Goal: Check status: Check status

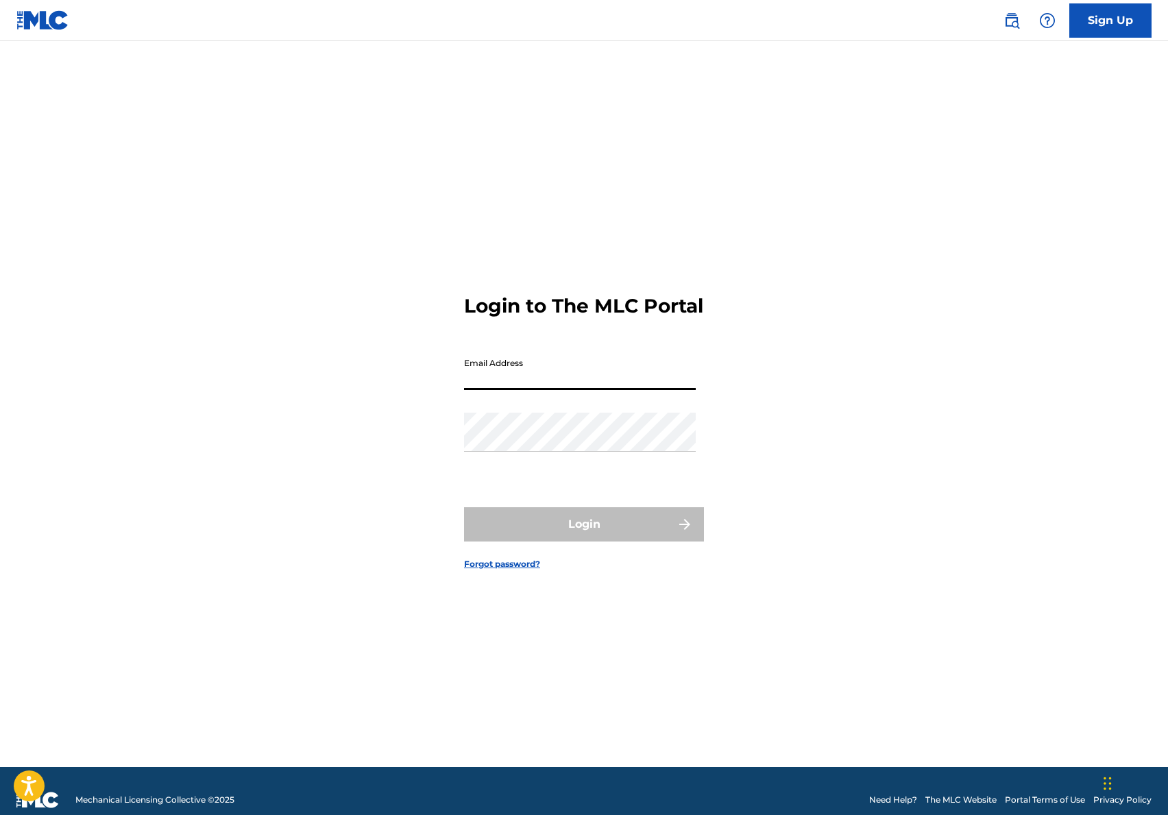
click at [566, 390] on input "Email Address" at bounding box center [580, 370] width 232 height 39
type input "[PERSON_NAME][EMAIL_ADDRESS][DOMAIN_NAME]"
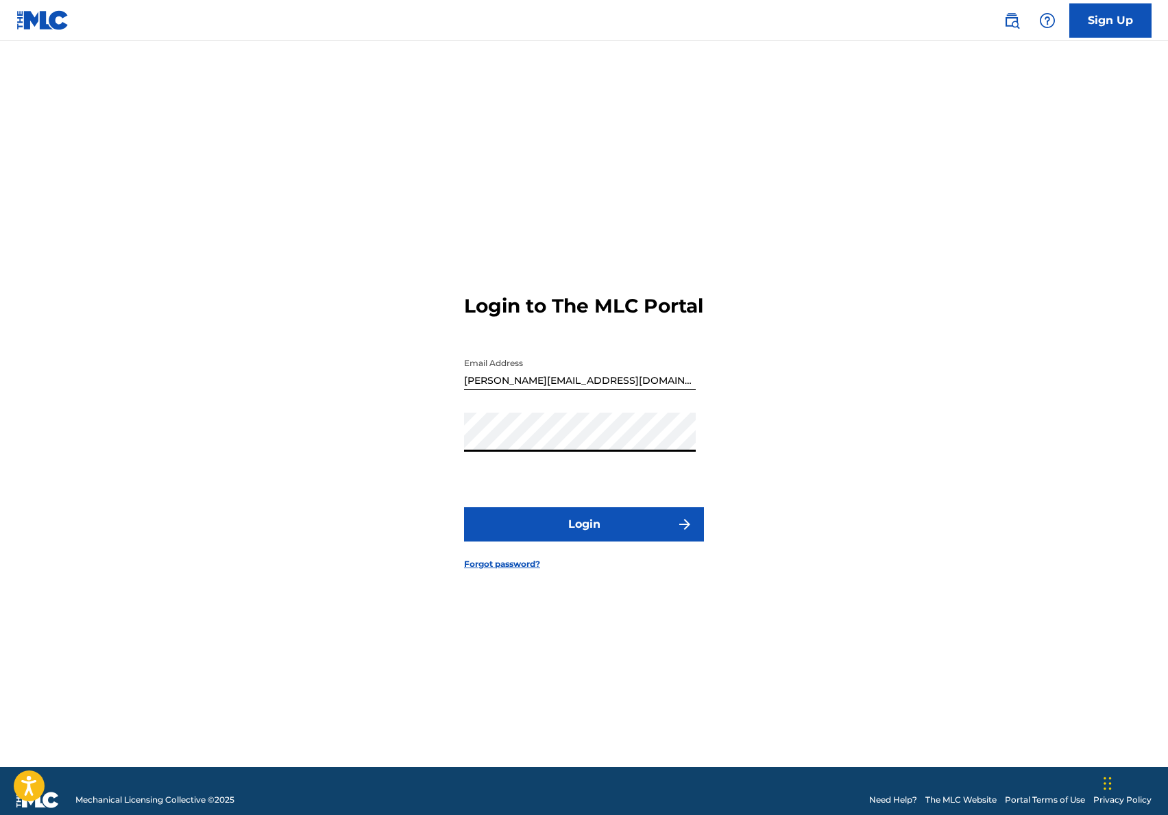
click at [626, 534] on button "Login" at bounding box center [584, 524] width 240 height 34
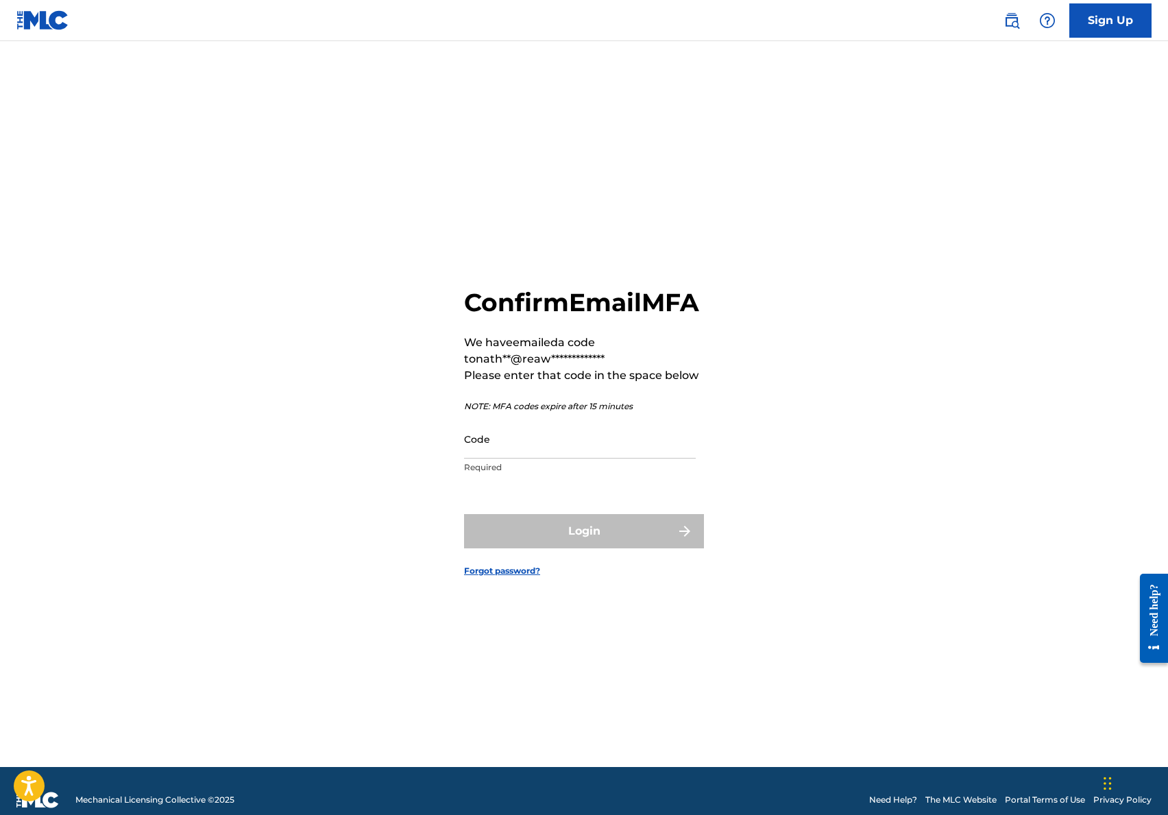
click at [538, 458] on input "Code" at bounding box center [580, 438] width 232 height 39
paste input "491496"
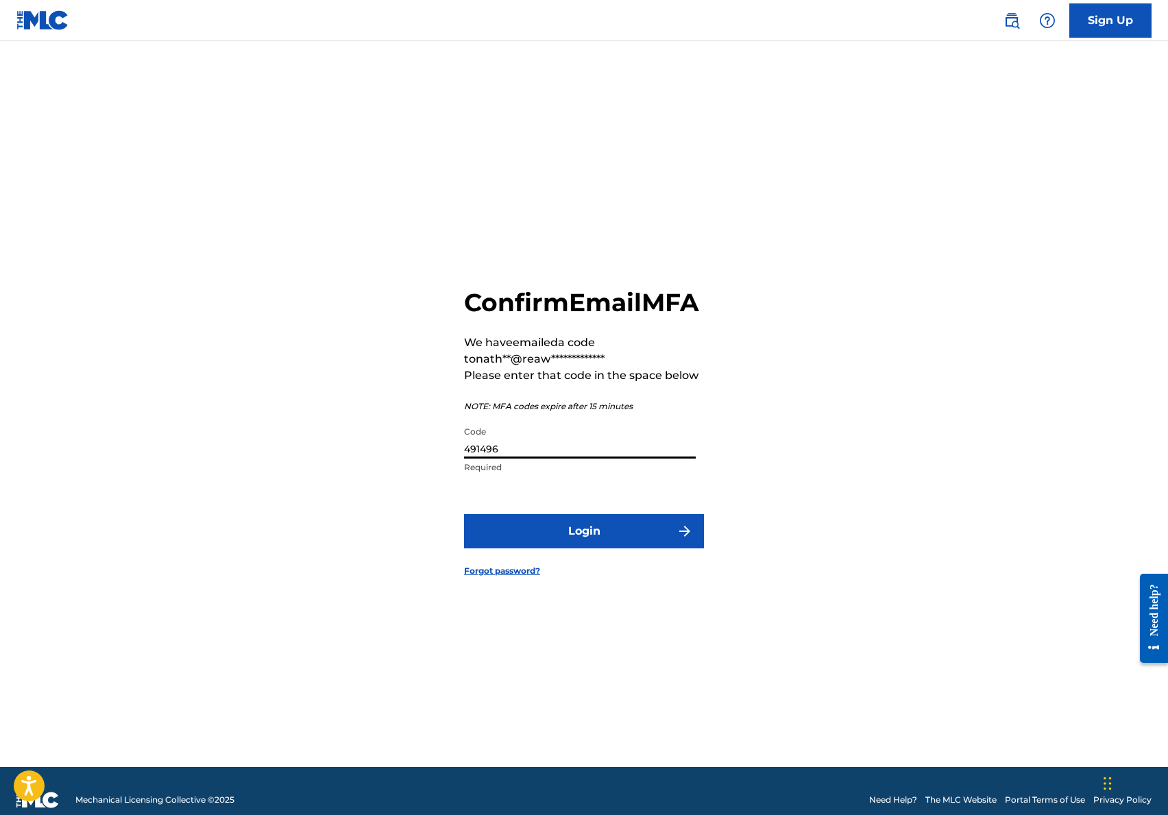
type input "491496"
click at [546, 548] on button "Login" at bounding box center [584, 531] width 240 height 34
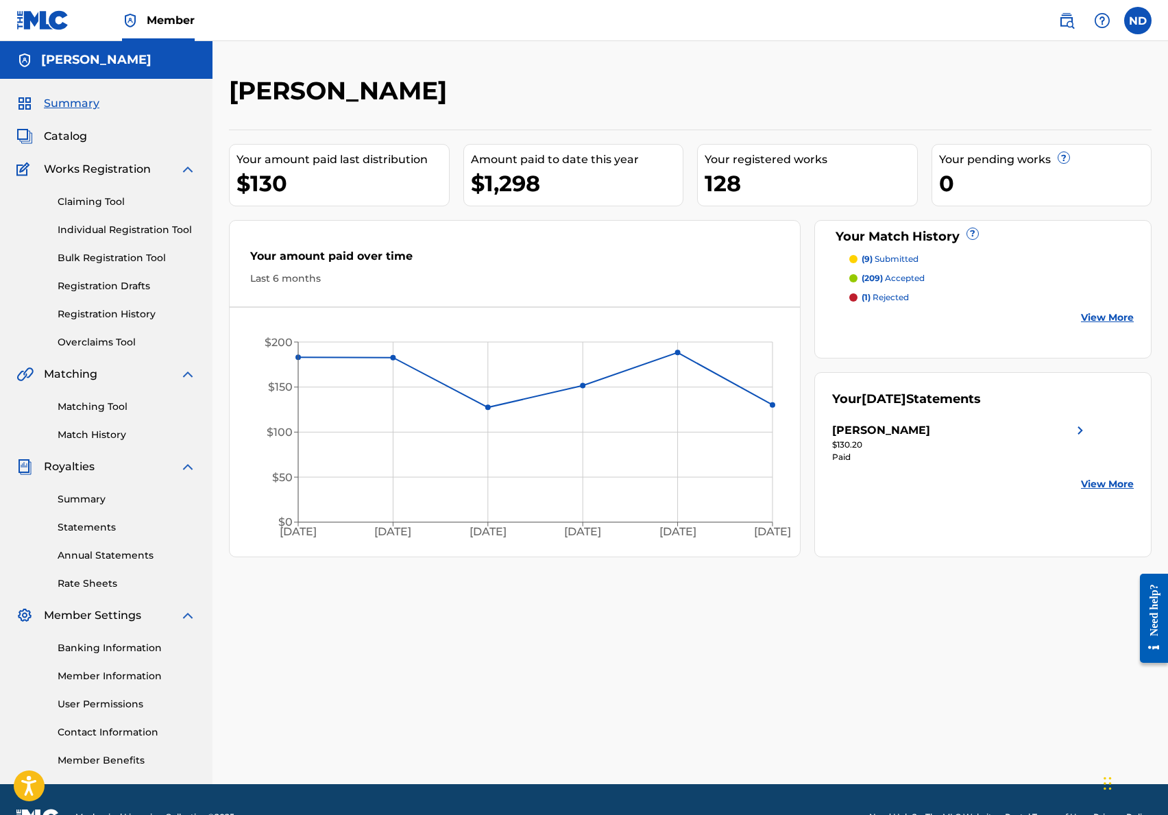
click at [104, 434] on link "Match History" at bounding box center [127, 435] width 138 height 14
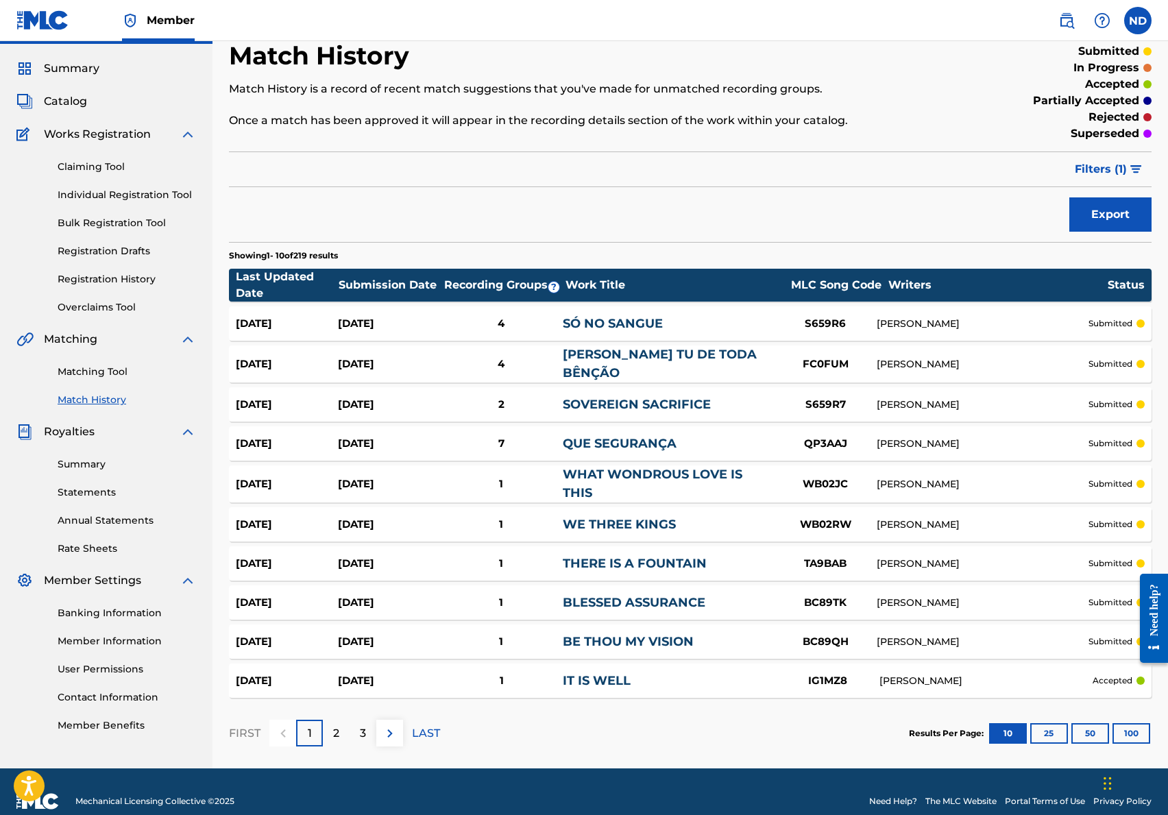
scroll to position [51, 0]
